Goal: Task Accomplishment & Management: Complete application form

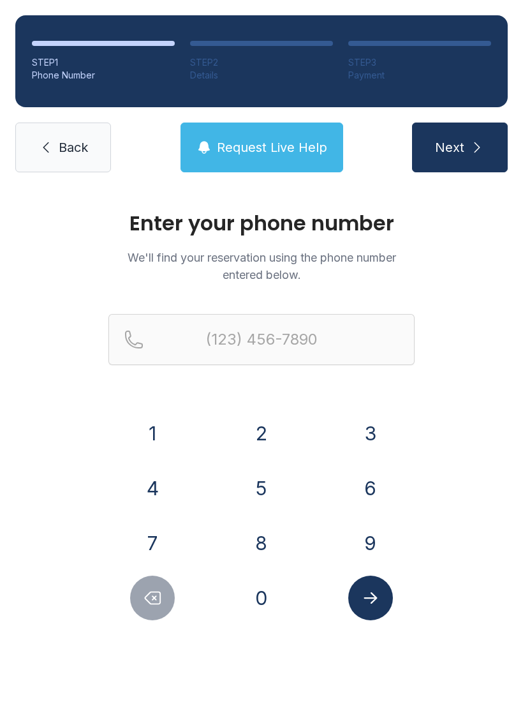
click at [158, 489] on button "4" at bounding box center [152, 488] width 45 height 45
click at [156, 537] on button "7" at bounding box center [152, 543] width 45 height 45
click at [269, 595] on button "0" at bounding box center [261, 597] width 45 height 45
click at [269, 430] on button "2" at bounding box center [261, 433] width 45 height 45
click at [264, 487] on button "5" at bounding box center [261, 488] width 45 height 45
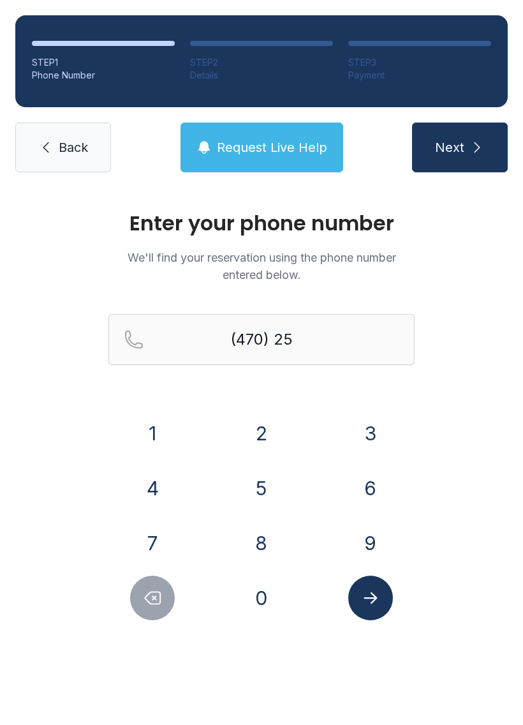
click at [356, 493] on button "6" at bounding box center [370, 488] width 45 height 45
click at [156, 594] on icon "Delete number" at bounding box center [152, 597] width 19 height 19
click at [369, 535] on button "9" at bounding box center [370, 543] width 45 height 45
click at [268, 420] on button "2" at bounding box center [261, 433] width 45 height 45
click at [265, 596] on button "0" at bounding box center [261, 597] width 45 height 45
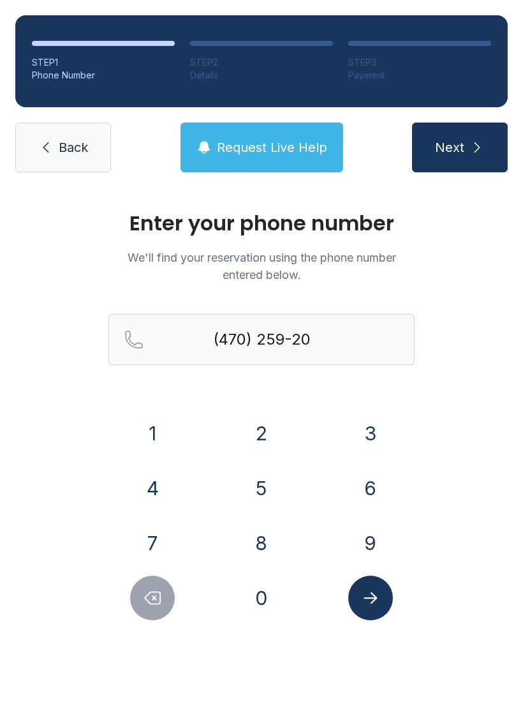
click at [166, 539] on button "7" at bounding box center [152, 543] width 45 height 45
click at [272, 605] on button "0" at bounding box center [261, 597] width 45 height 45
type input "[PHONE_NUMBER]"
click at [373, 599] on icon "Submit lookup form" at bounding box center [370, 597] width 19 height 19
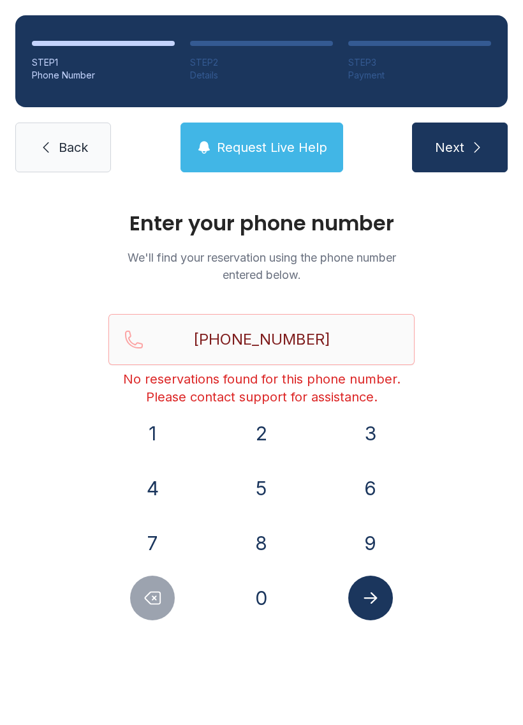
click at [285, 145] on span "Request Live Help" at bounding box center [272, 147] width 110 height 18
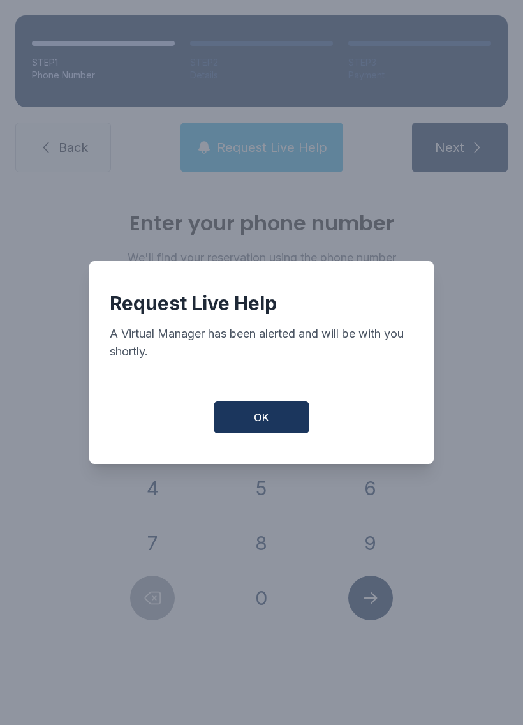
click at [281, 428] on button "OK" at bounding box center [262, 417] width 96 height 32
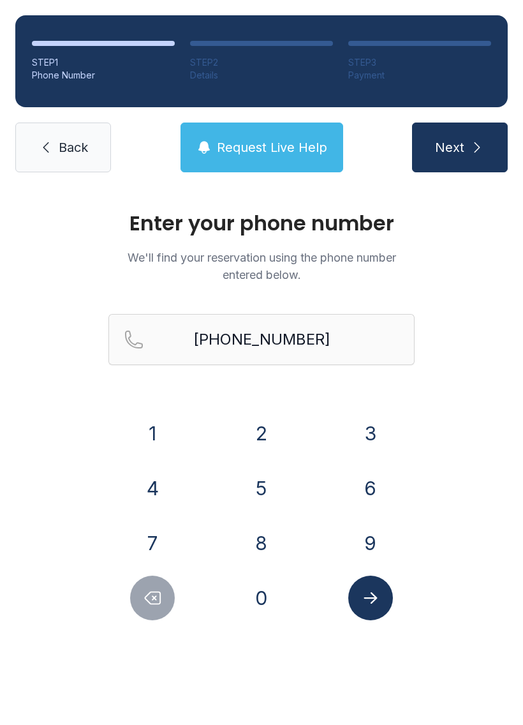
click at [81, 158] on link "Back" at bounding box center [63, 147] width 96 height 50
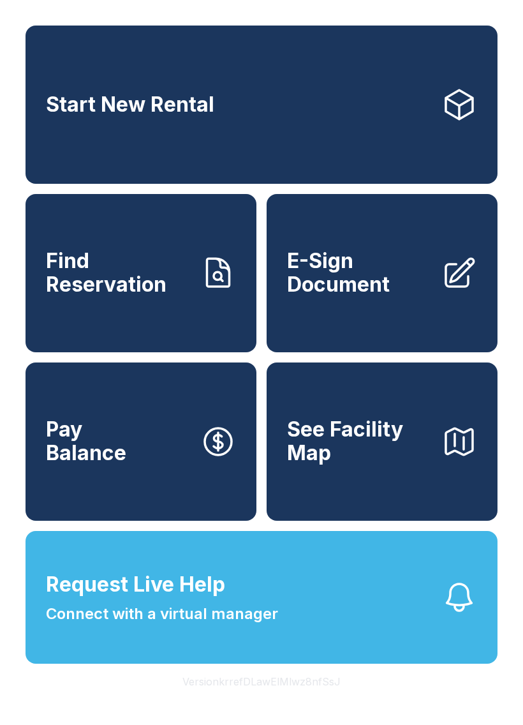
click at [367, 295] on span "E-Sign Document" at bounding box center [359, 272] width 144 height 47
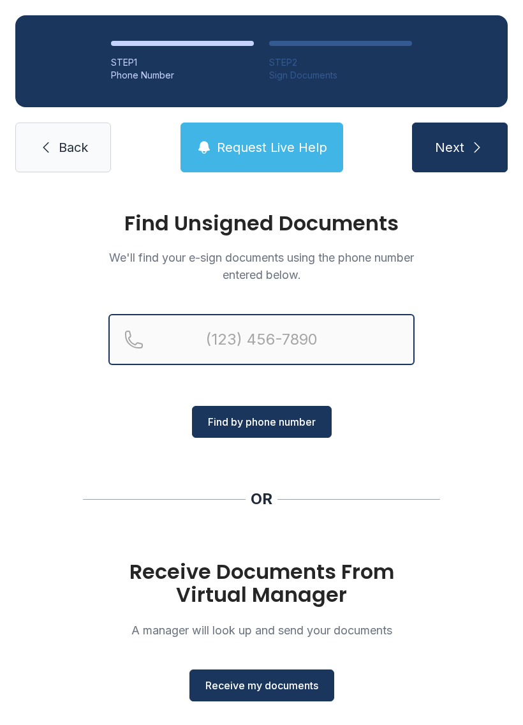
click at [256, 345] on input "Reservation phone number" at bounding box center [261, 339] width 306 height 51
type input "[PHONE_NUMBER]"
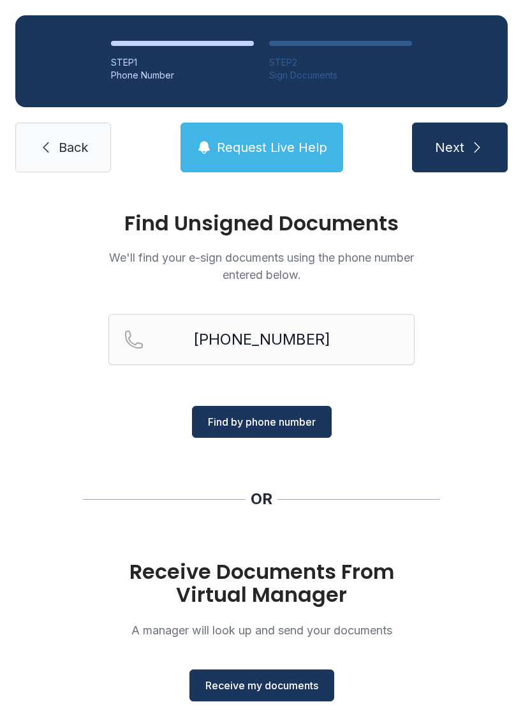
click at [261, 424] on span "Find by phone number" at bounding box center [262, 421] width 108 height 15
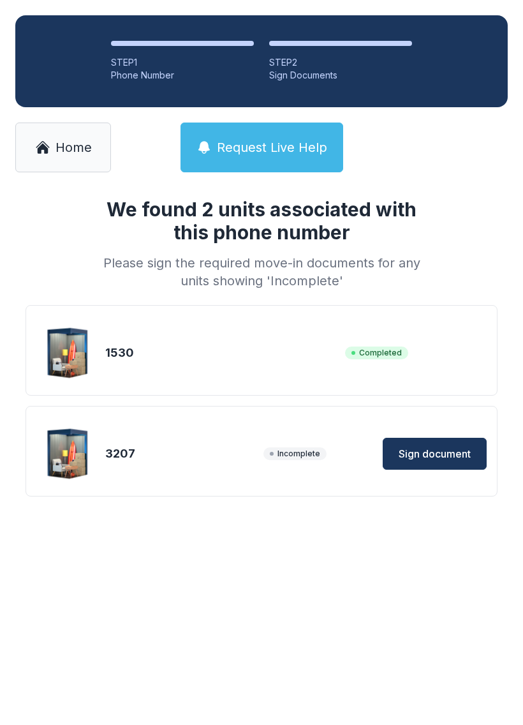
click at [438, 447] on span "Sign document" at bounding box center [435, 453] width 72 height 15
